Goal: Task Accomplishment & Management: Use online tool/utility

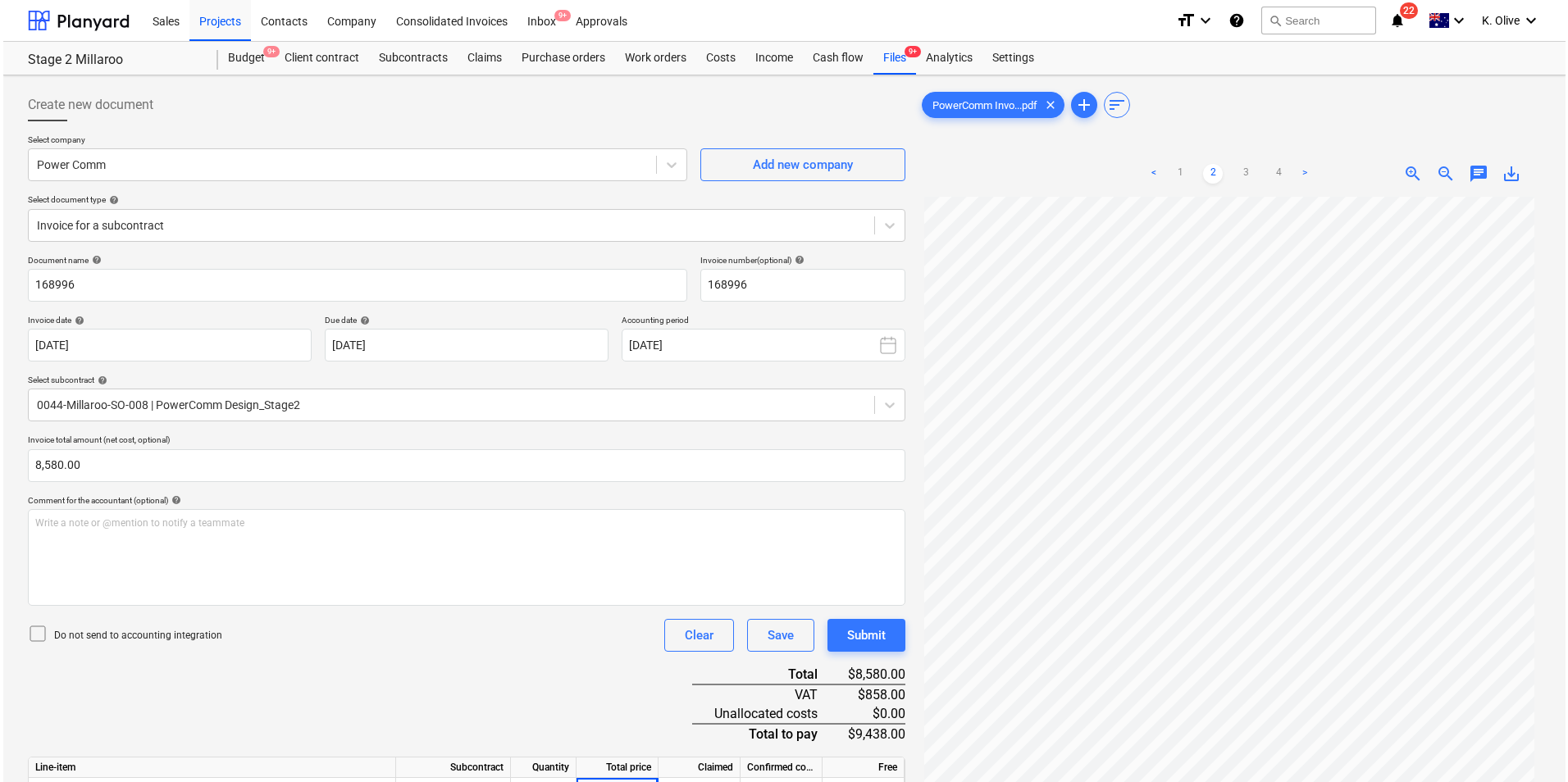
scroll to position [163, 0]
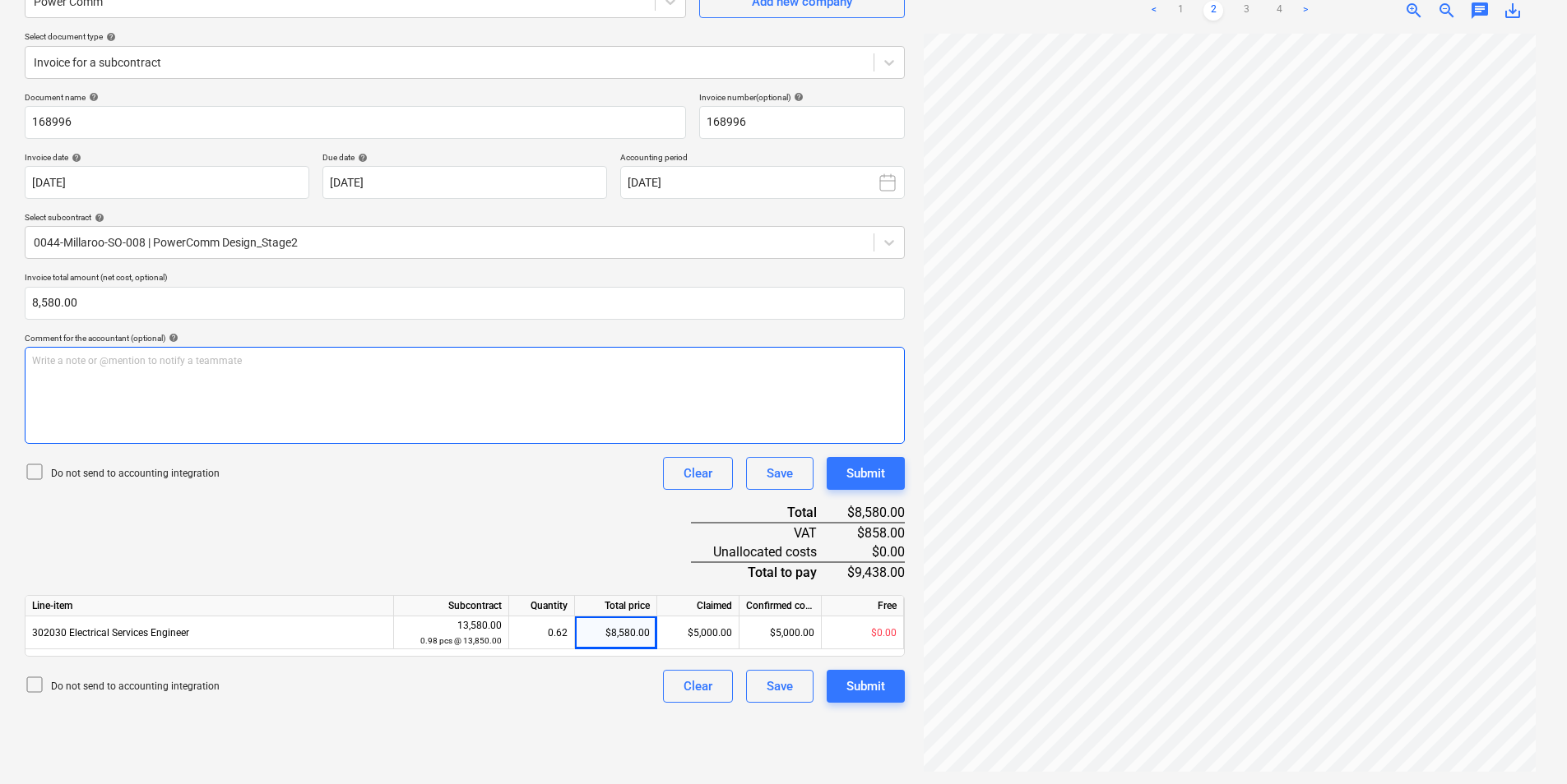
click at [340, 373] on div "Write a note or @mention to notify a teammate [PERSON_NAME]" at bounding box center [464, 395] width 880 height 97
click at [219, 393] on div "Write a note or @mention to notify a teammate [PERSON_NAME]" at bounding box center [464, 395] width 880 height 97
click at [483, 568] on div "Document name help 168996 Invoice number (optional) help 168996 Invoice date he…" at bounding box center [464, 397] width 880 height 610
click at [868, 692] on div "Submit" at bounding box center [865, 686] width 39 height 22
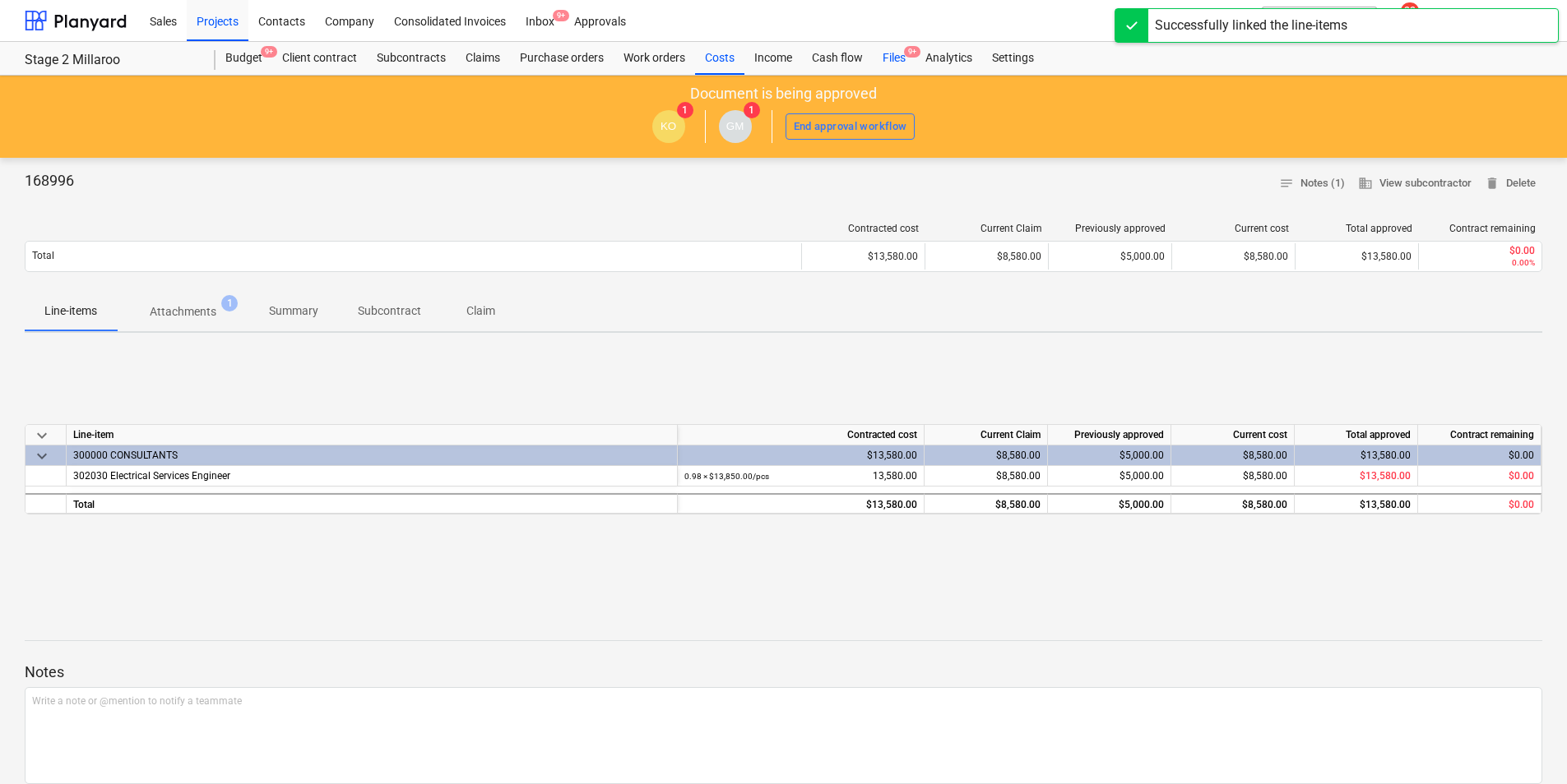
click at [905, 54] on div "Files 9+" at bounding box center [894, 58] width 43 height 33
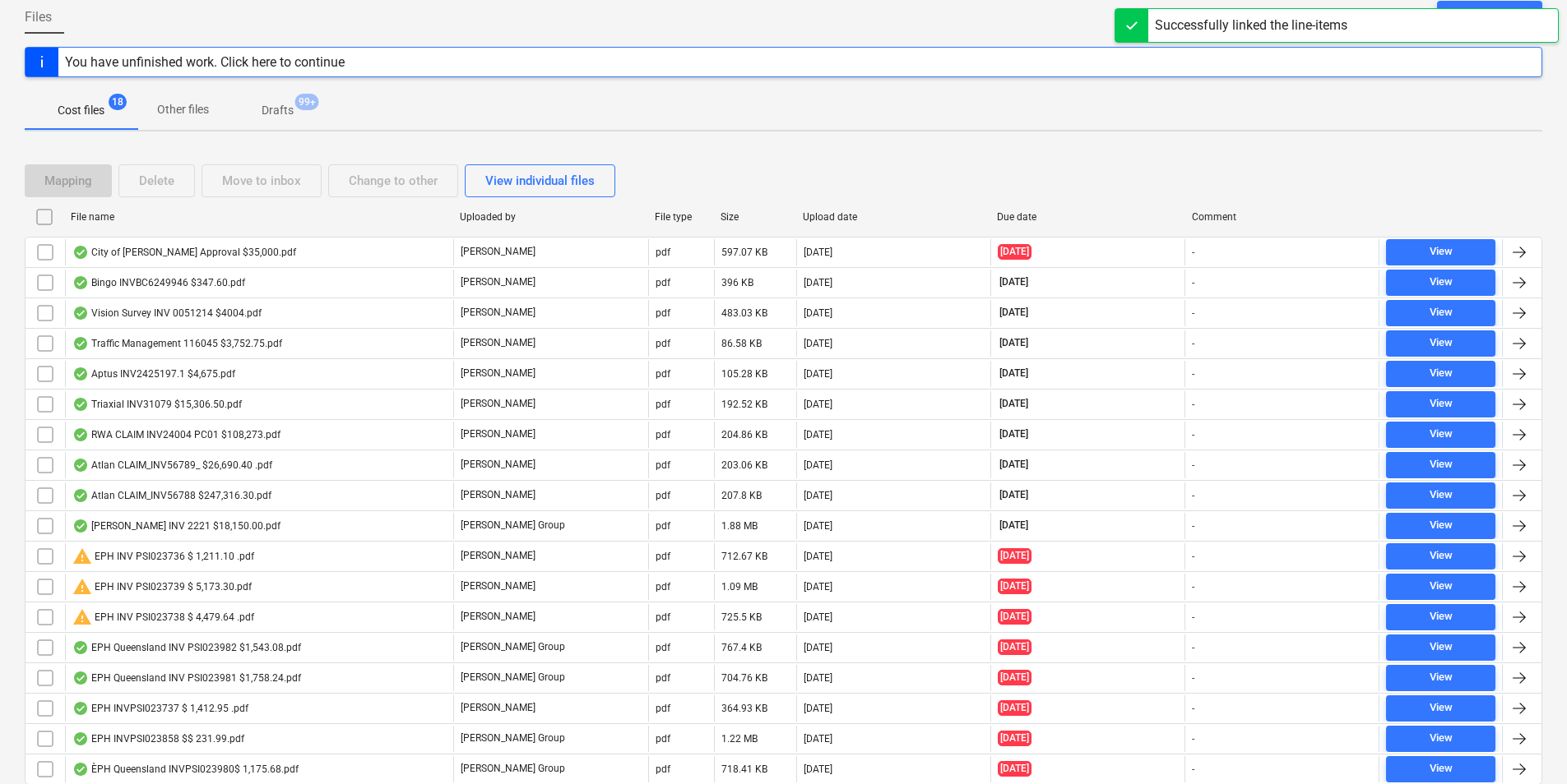
scroll to position [165, 0]
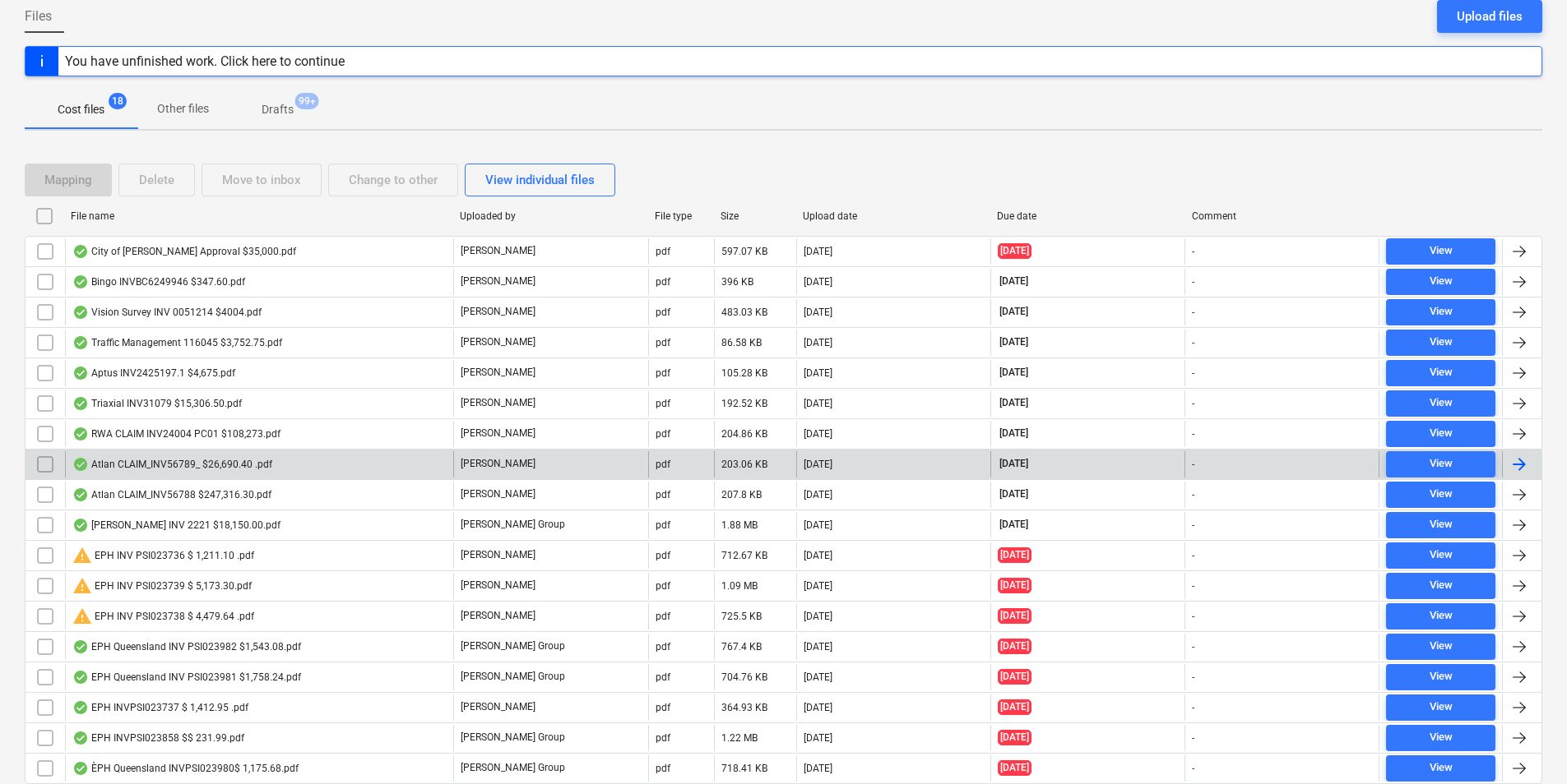
click at [161, 465] on div "Atlan CLAIM_INV56789_ $26,690.40 .pdf" at bounding box center [172, 464] width 200 height 14
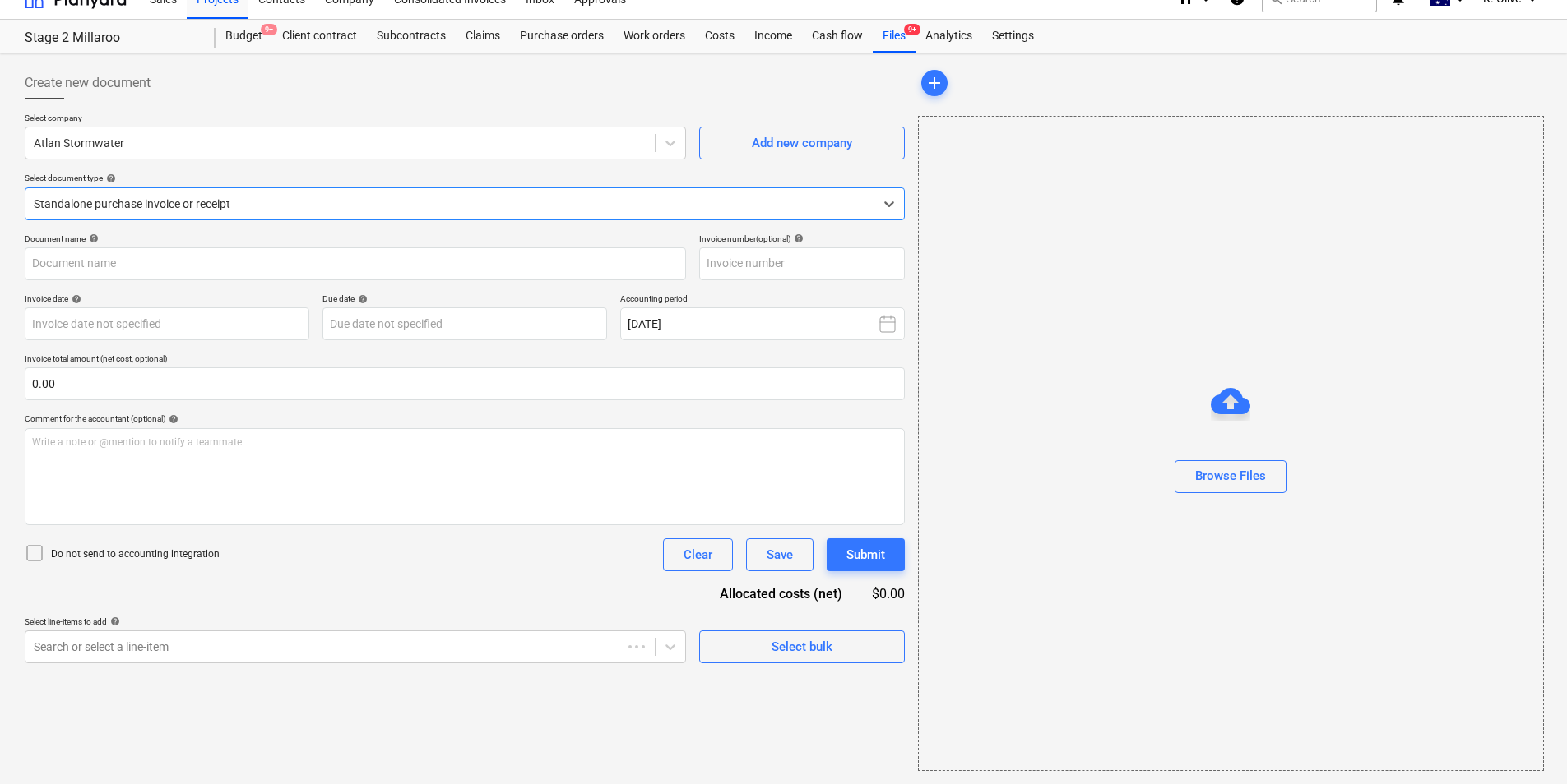
type input "INV56789"
type input "[DATE]"
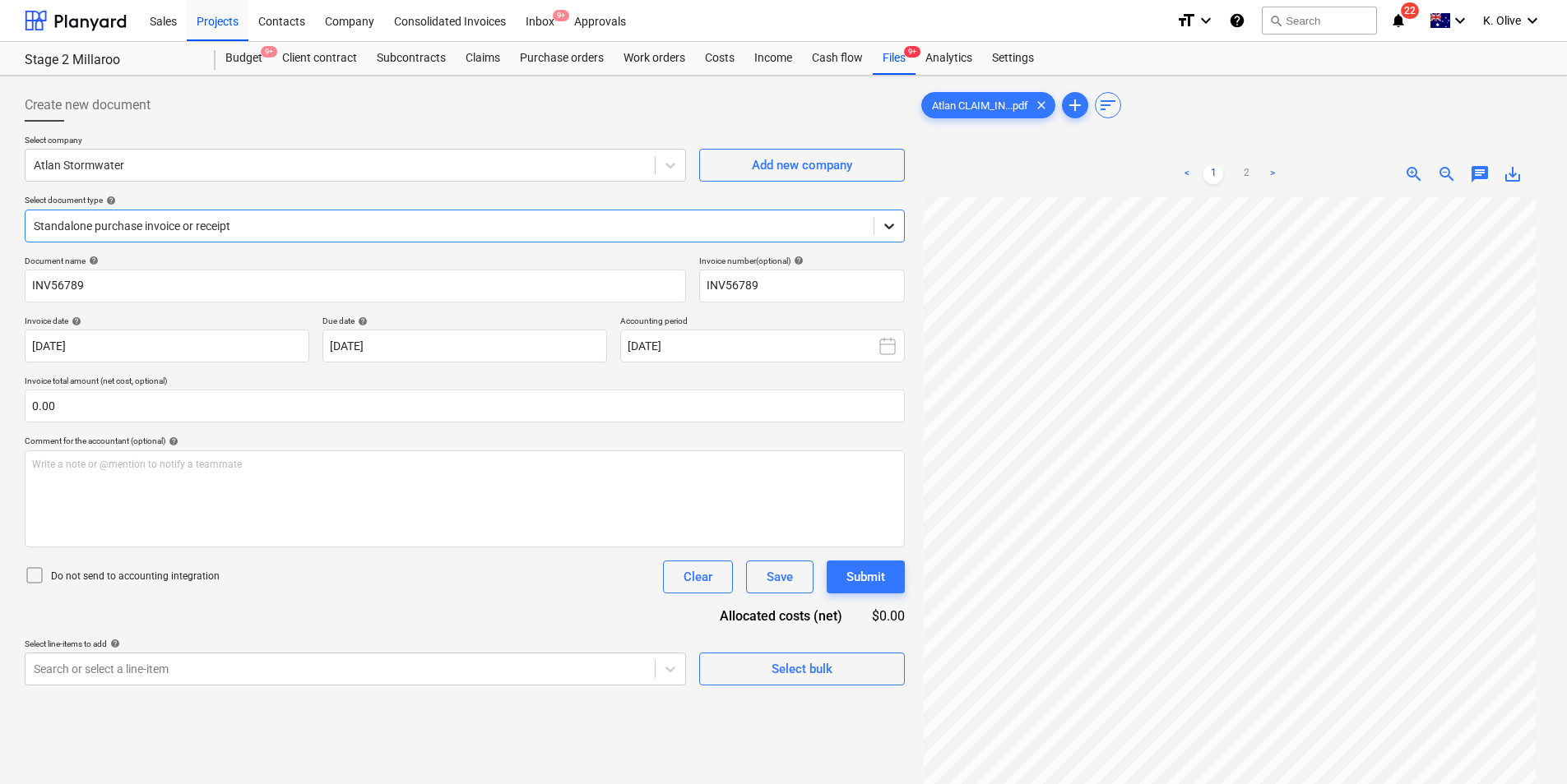
click at [890, 228] on icon at bounding box center [888, 226] width 10 height 5
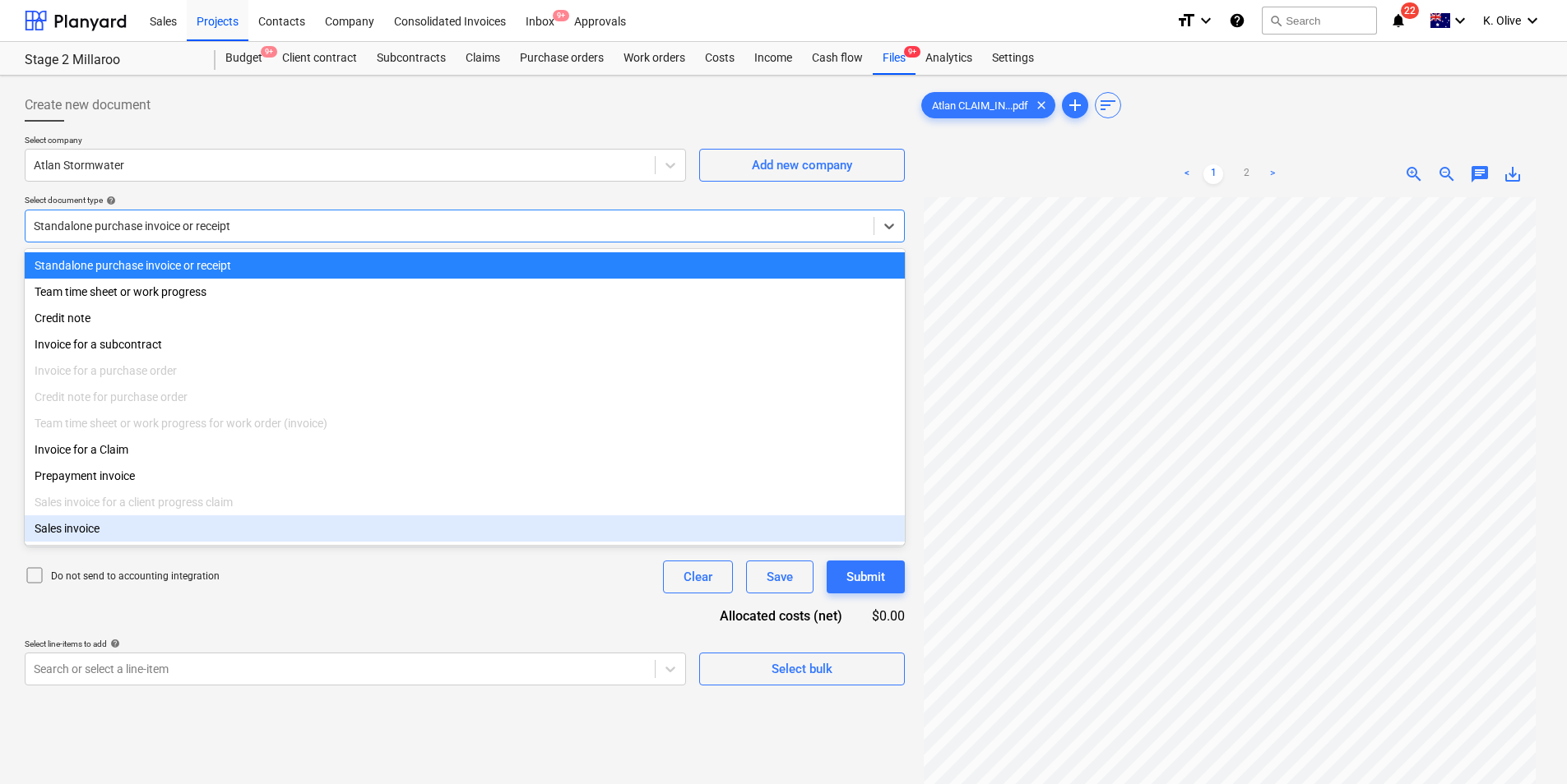
click at [394, 612] on div "Document name help INV56789 Invoice number (optional) help INV56789 Invoice dat…" at bounding box center [464, 470] width 880 height 430
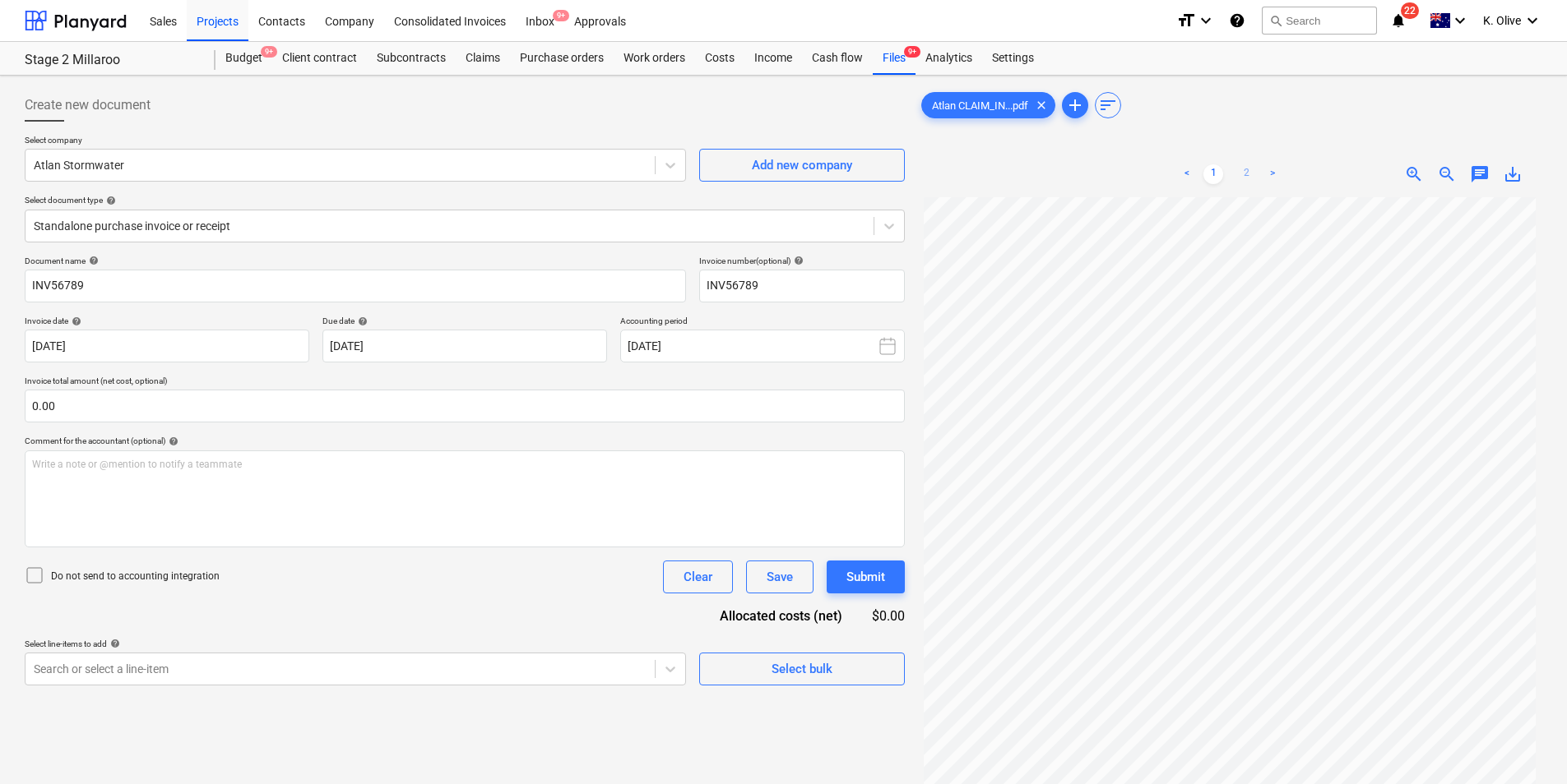
click at [1244, 176] on link "2" at bounding box center [1246, 175] width 20 height 20
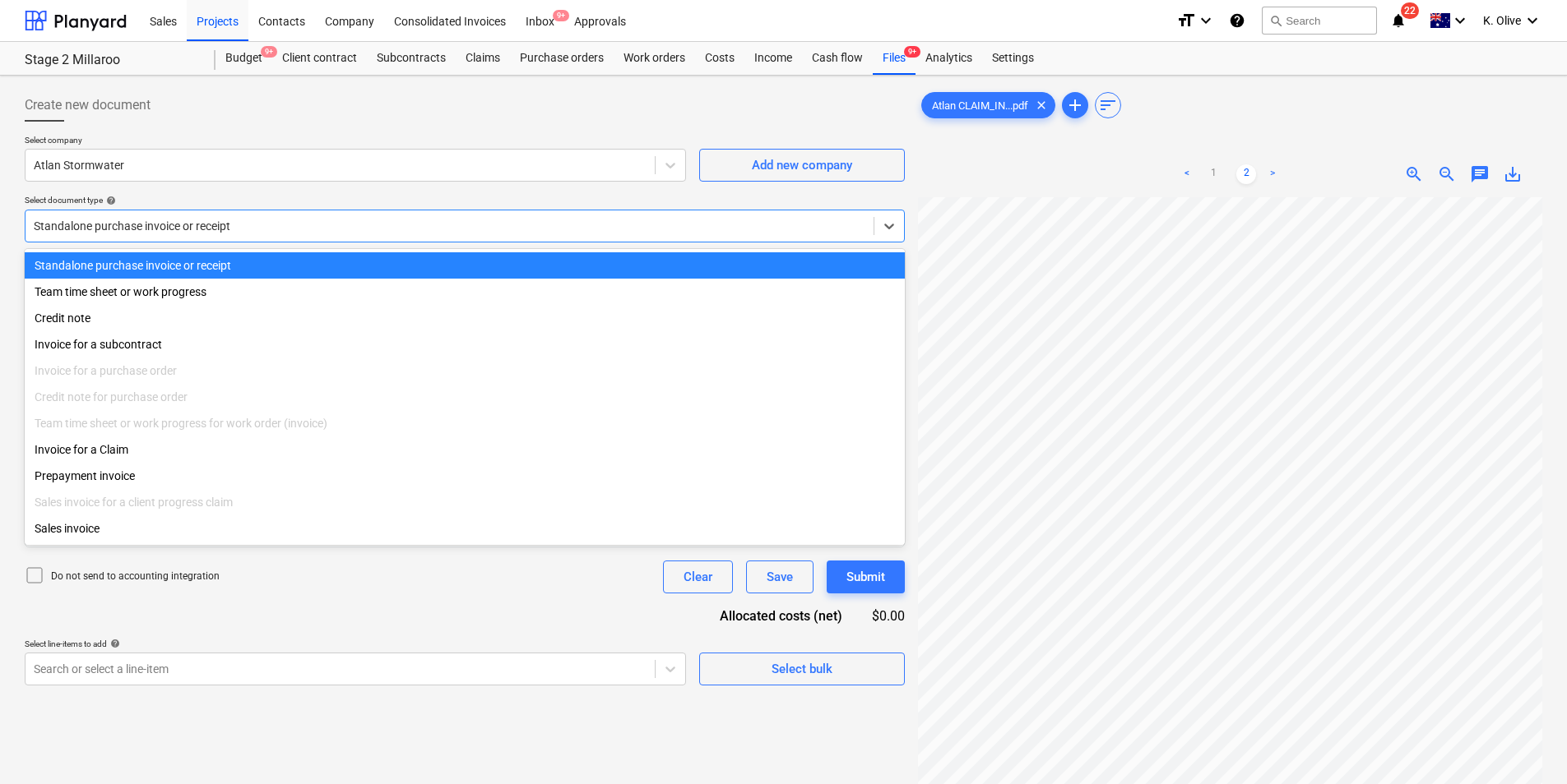
drag, startPoint x: 886, startPoint y: 213, endPoint x: 826, endPoint y: 258, distance: 75.0
click at [887, 219] on div at bounding box center [888, 226] width 30 height 30
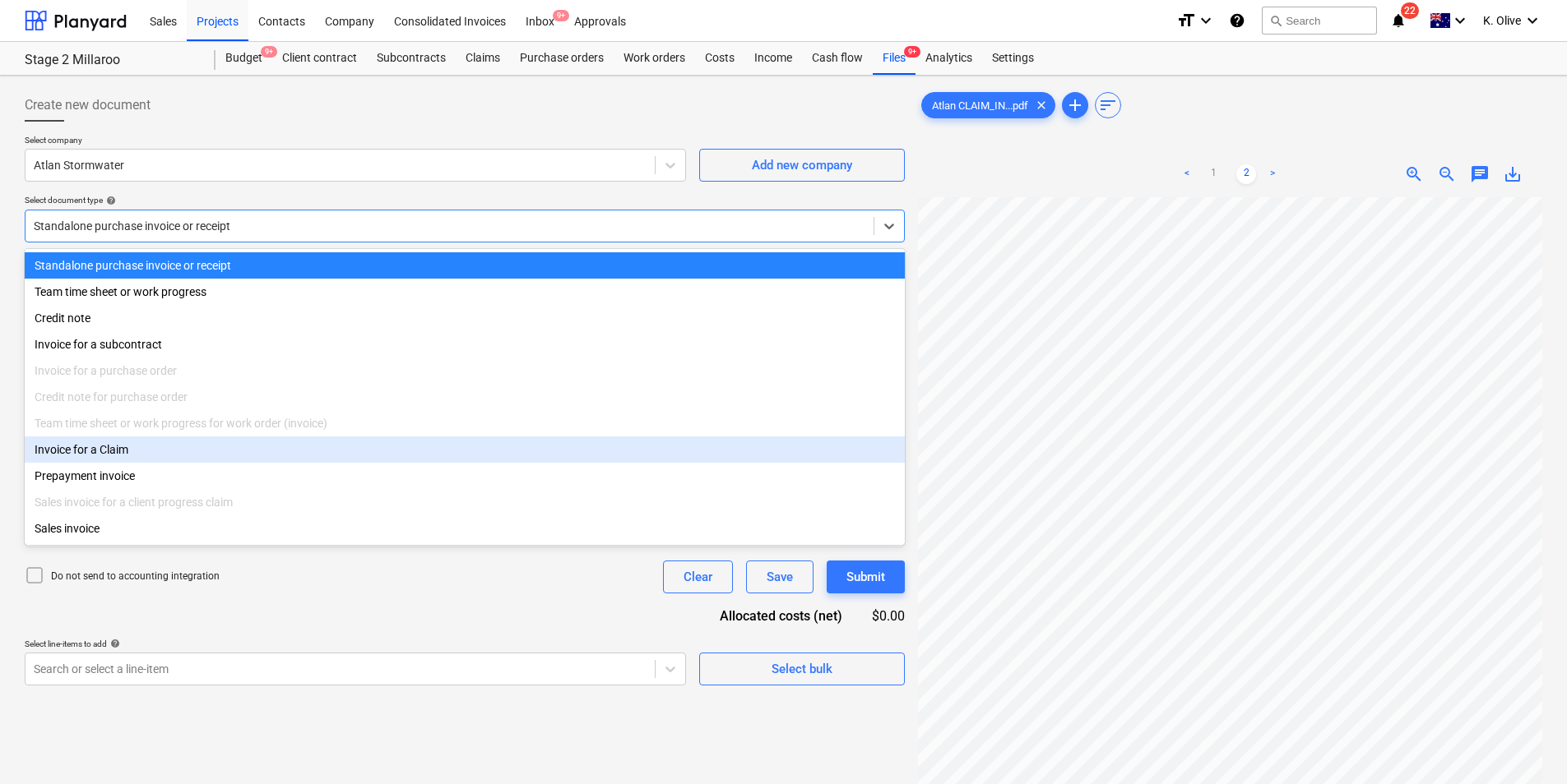
click at [94, 457] on div "Invoice for a Claim" at bounding box center [464, 449] width 880 height 26
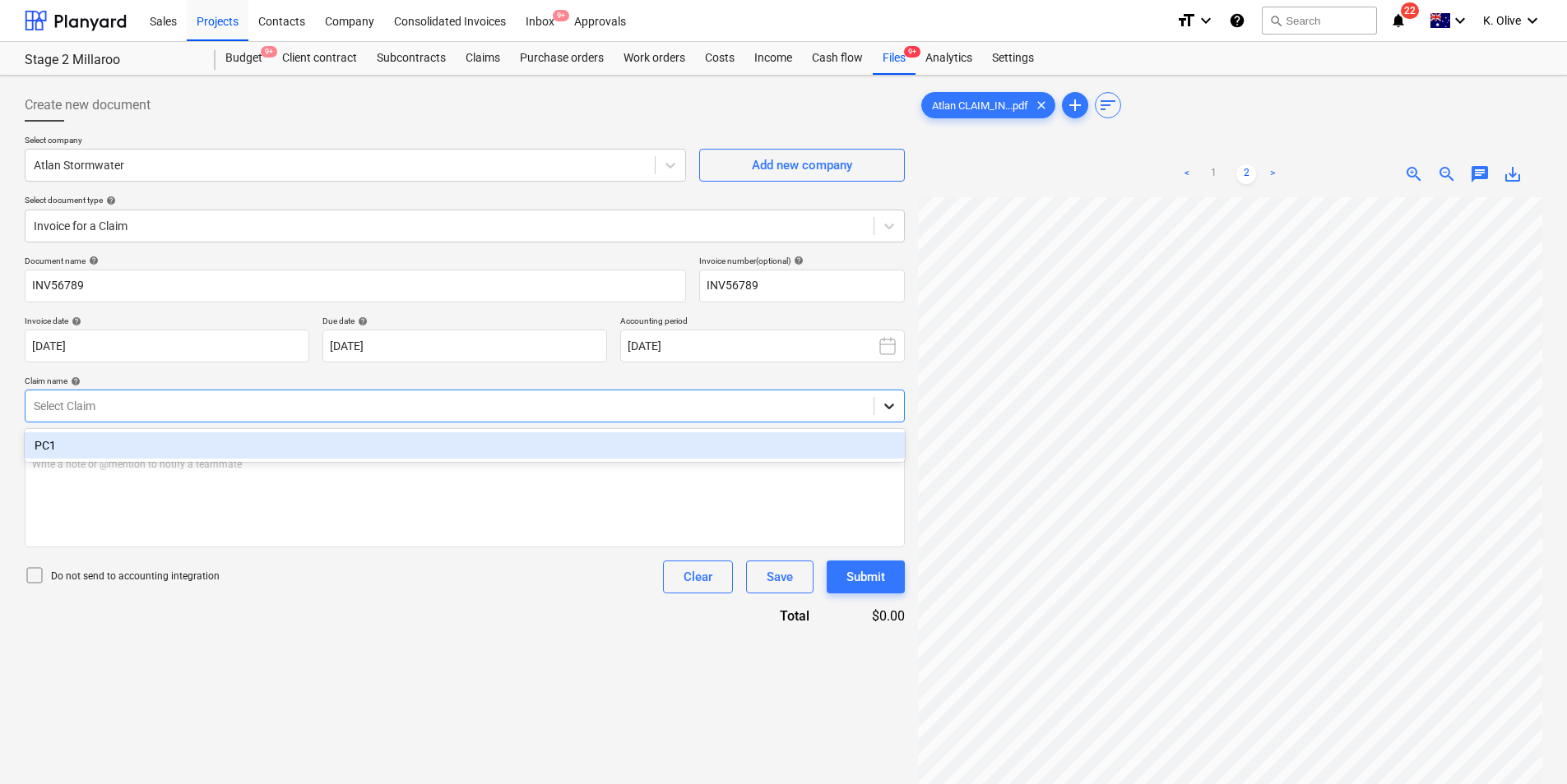
click at [895, 400] on icon at bounding box center [889, 406] width 16 height 16
click at [238, 448] on div "PC1" at bounding box center [464, 445] width 880 height 26
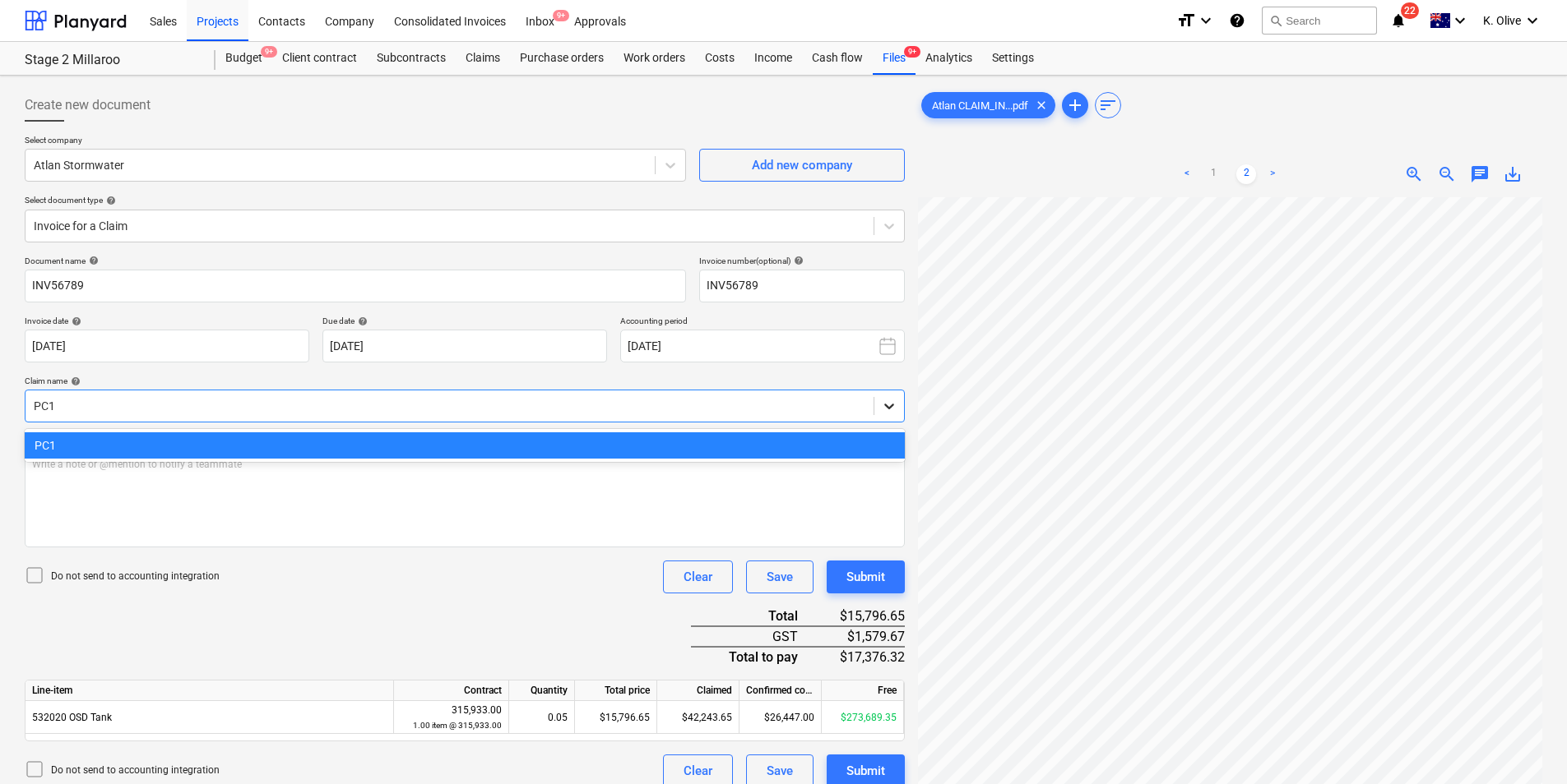
click at [887, 402] on icon at bounding box center [889, 406] width 16 height 16
click at [509, 525] on div "Write a note or @mention to notify a teammate [PERSON_NAME]" at bounding box center [464, 498] width 880 height 97
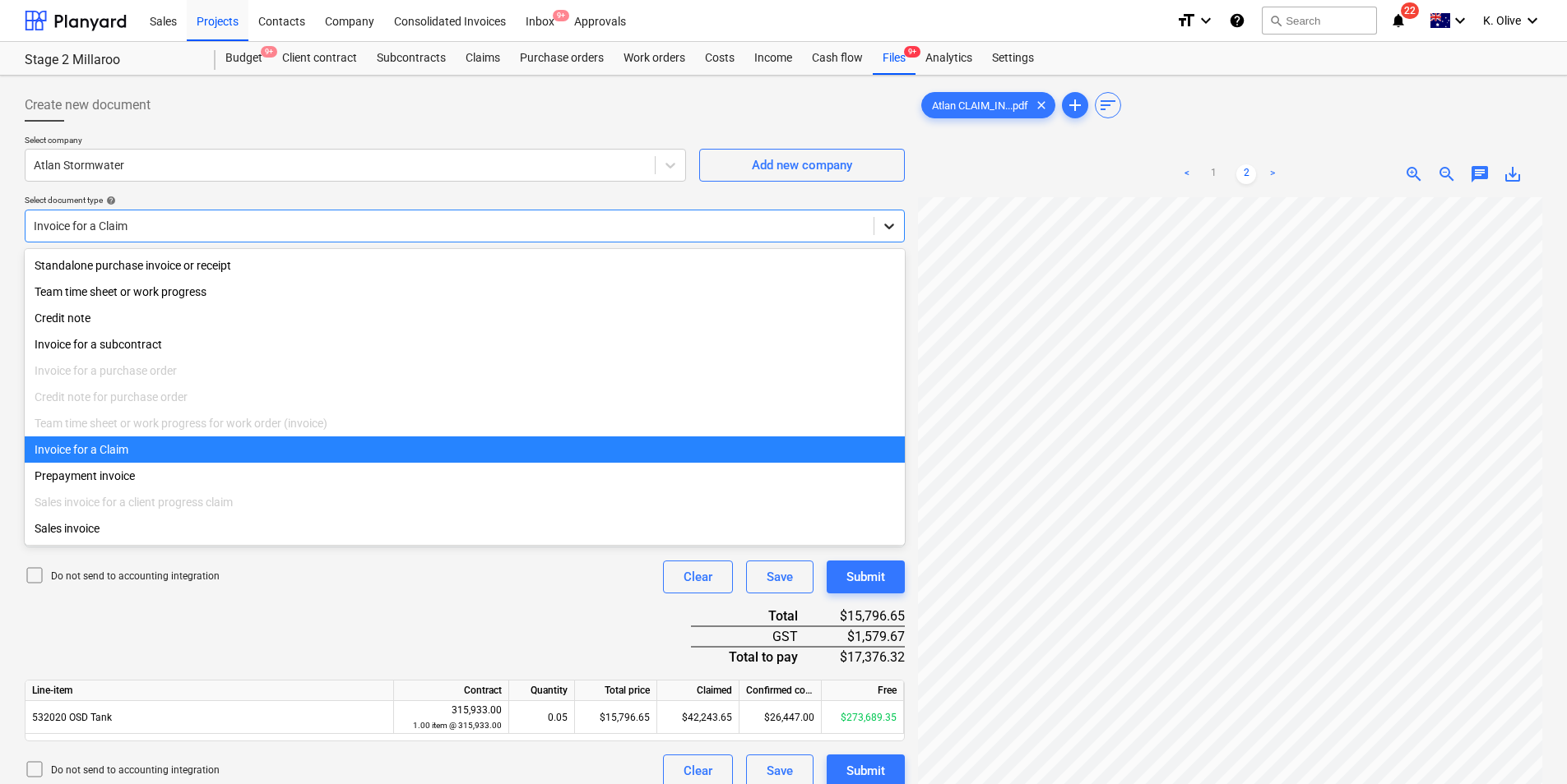
click at [877, 226] on div at bounding box center [888, 226] width 30 height 30
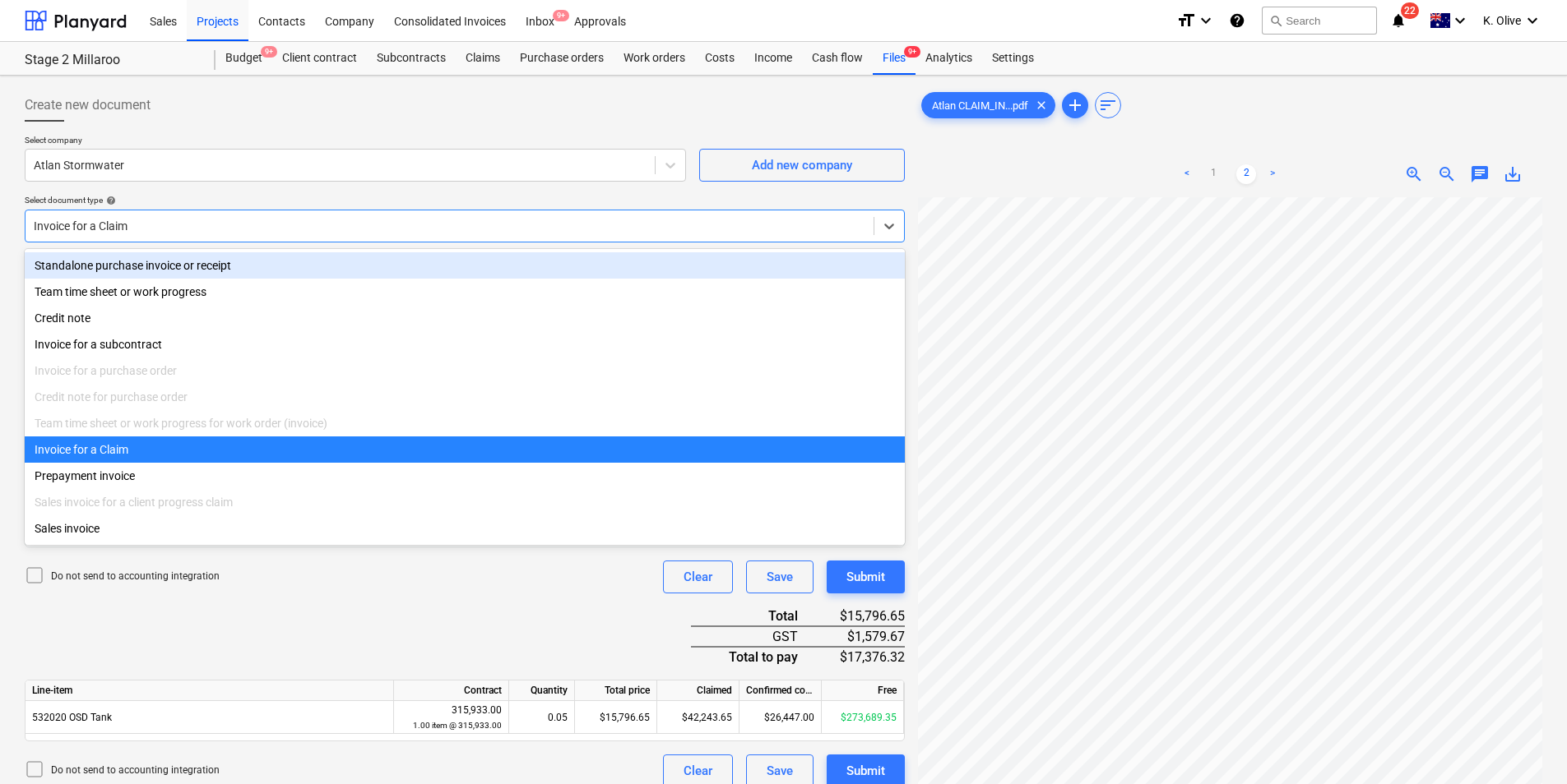
click at [274, 270] on div "Standalone purchase invoice or receipt" at bounding box center [464, 265] width 880 height 26
